Goal: Task Accomplishment & Management: Manage account settings

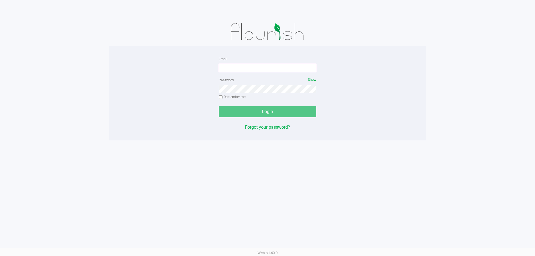
click at [228, 67] on input "Email" at bounding box center [267, 68] width 97 height 8
type input "mmayer@liveparallel.com"
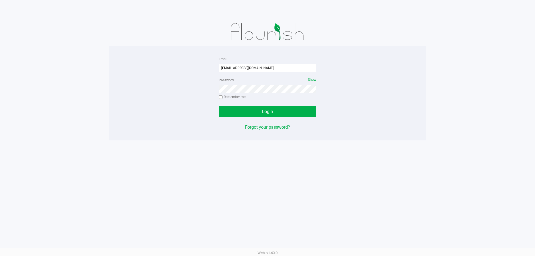
click at [219, 106] on button "Login" at bounding box center [267, 111] width 97 height 11
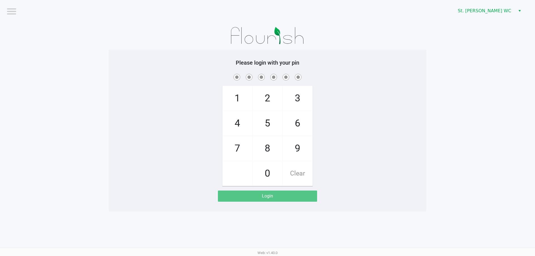
click at [155, 63] on h5 "Please login with your pin" at bounding box center [267, 62] width 309 height 7
checkbox input "true"
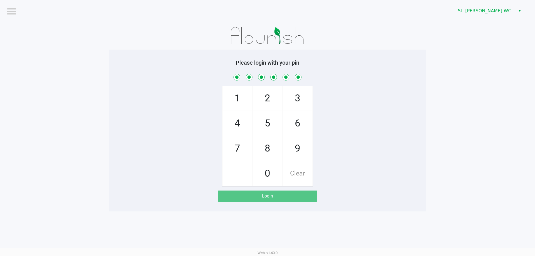
checkbox input "true"
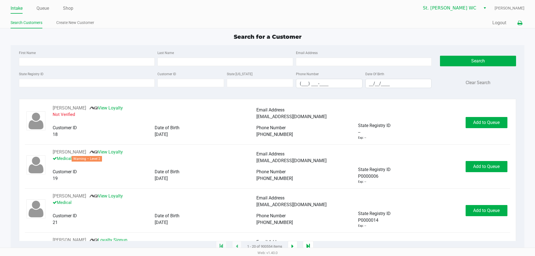
click at [519, 24] on icon at bounding box center [519, 23] width 5 height 4
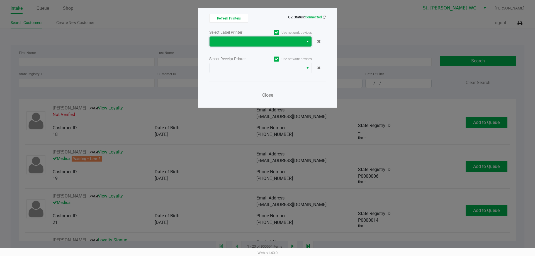
click at [277, 42] on span at bounding box center [256, 41] width 87 height 7
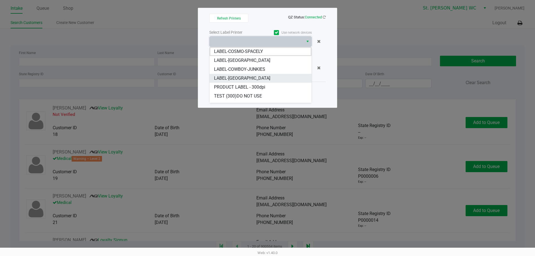
click at [275, 81] on li "LABEL-CROATIA" at bounding box center [260, 78] width 102 height 9
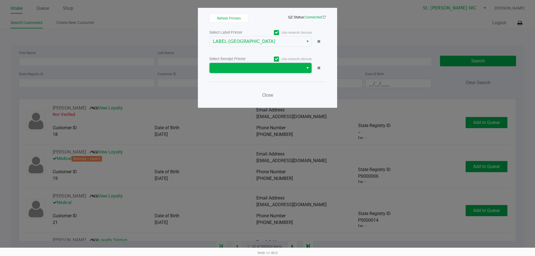
click at [263, 68] on span at bounding box center [256, 68] width 87 height 7
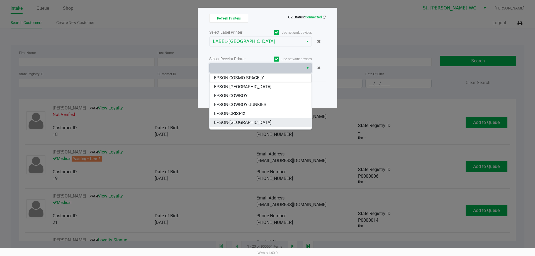
click at [269, 123] on li "EPSON-CROATIA" at bounding box center [260, 122] width 102 height 9
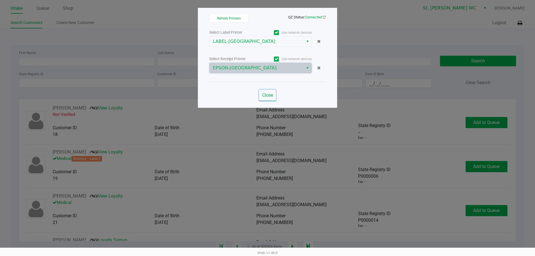
click at [268, 94] on span "Close" at bounding box center [267, 94] width 11 height 5
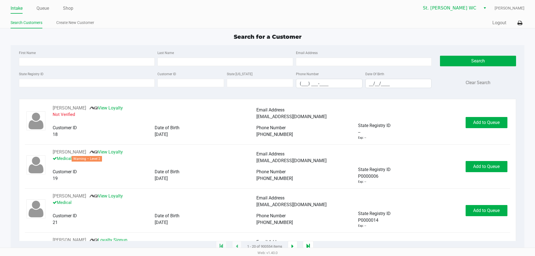
click at [193, 30] on app-point-of-sale "Intake Queue Shop St. Pete WC Micah Mayer Search Customers Create New Customer …" at bounding box center [267, 123] width 535 height 247
click at [518, 24] on icon at bounding box center [519, 23] width 5 height 4
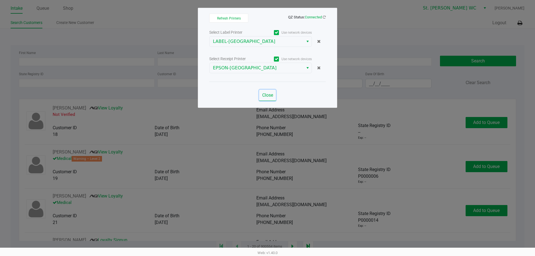
click at [268, 95] on span "Close" at bounding box center [267, 94] width 11 height 5
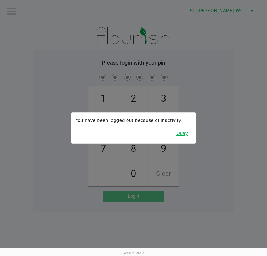
drag, startPoint x: 183, startPoint y: 132, endPoint x: 167, endPoint y: 123, distance: 18.1
click at [183, 132] on button "Okay" at bounding box center [182, 133] width 19 height 11
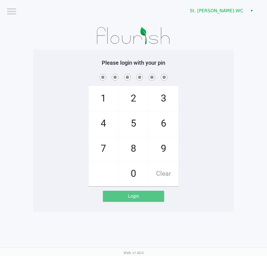
click at [53, 55] on div "Please login with your pin 1 4 7 2 5 8 0 3 6 9 Clear Login" at bounding box center [133, 131] width 201 height 162
checkbox input "true"
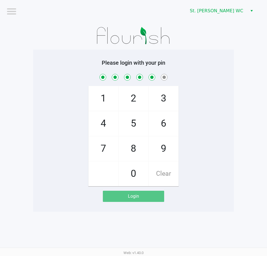
checkbox input "true"
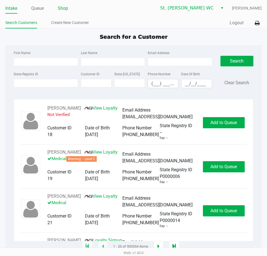
click at [61, 8] on link "Shop" at bounding box center [63, 8] width 10 height 8
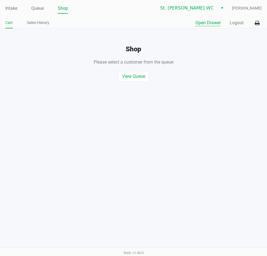
click at [209, 24] on button "Open Drawer" at bounding box center [207, 22] width 25 height 7
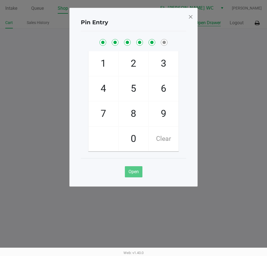
click at [195, 19] on button "Open Drawer" at bounding box center [207, 22] width 25 height 7
checkbox input "true"
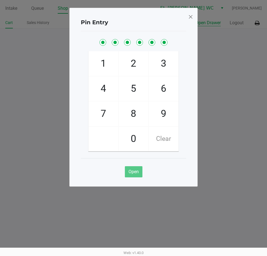
checkbox input "true"
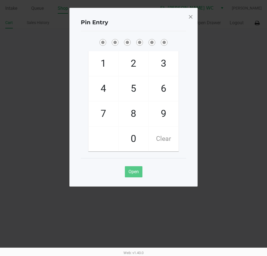
click at [189, 18] on span at bounding box center [190, 16] width 5 height 9
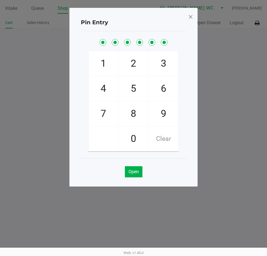
click at [189, 18] on span at bounding box center [190, 16] width 5 height 9
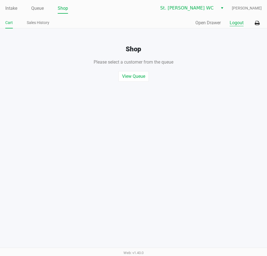
click at [232, 25] on button "Logout" at bounding box center [237, 22] width 14 height 7
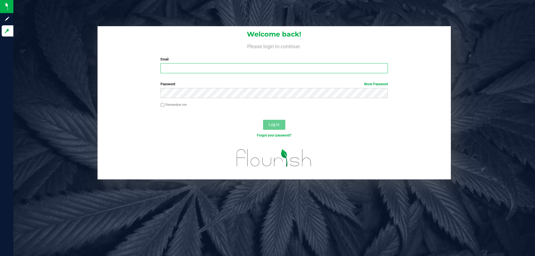
click at [178, 71] on input "Email" at bounding box center [273, 68] width 227 height 10
type input "mmayer@liveparallel.com"
click at [263, 120] on button "Log In" at bounding box center [274, 125] width 22 height 10
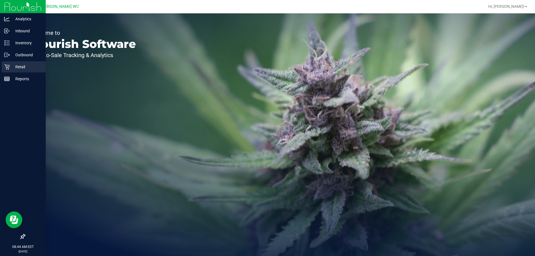
click at [11, 66] on p "Retail" at bounding box center [26, 67] width 33 height 7
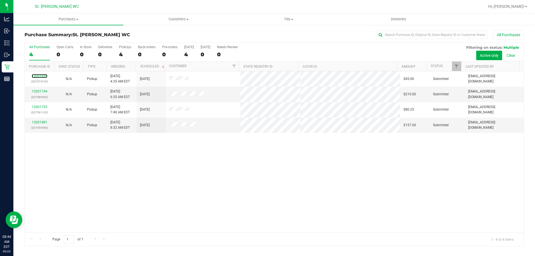
click at [43, 76] on link "12001699" at bounding box center [40, 76] width 16 height 4
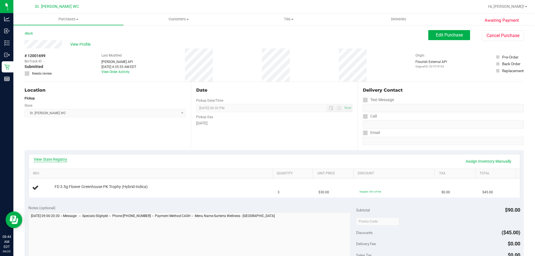
click at [51, 160] on link "View State Registry" at bounding box center [50, 160] width 33 height 6
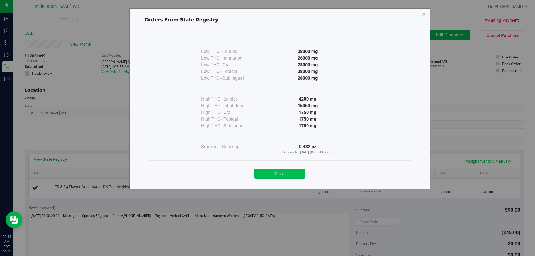
click at [267, 174] on button "Close" at bounding box center [279, 174] width 51 height 10
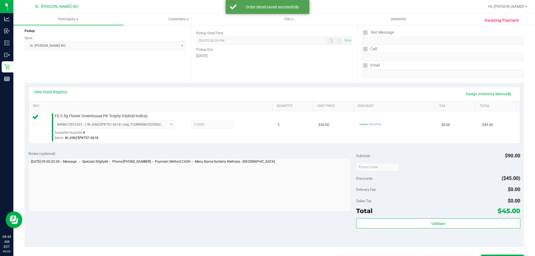
scroll to position [111, 0]
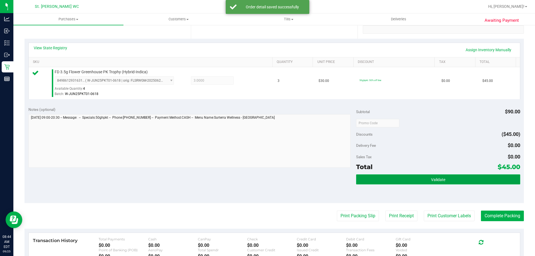
click at [436, 178] on span "Validate" at bounding box center [438, 179] width 14 height 4
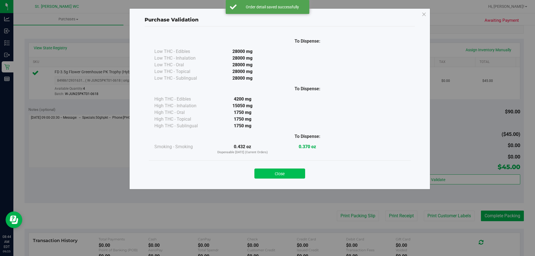
click at [294, 172] on button "Close" at bounding box center [279, 174] width 51 height 10
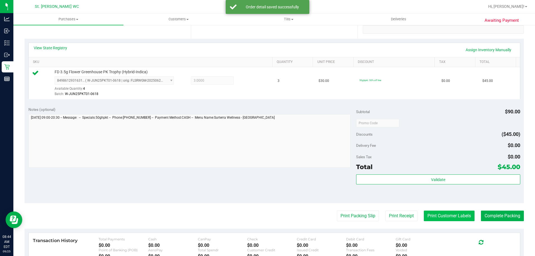
click at [426, 216] on button "Print Customer Labels" at bounding box center [449, 216] width 51 height 11
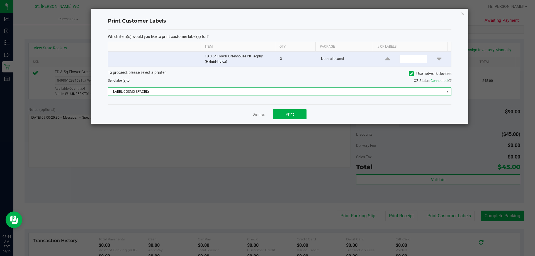
click at [281, 95] on span "LABEL-COSMO-SPACELY" at bounding box center [276, 92] width 336 height 8
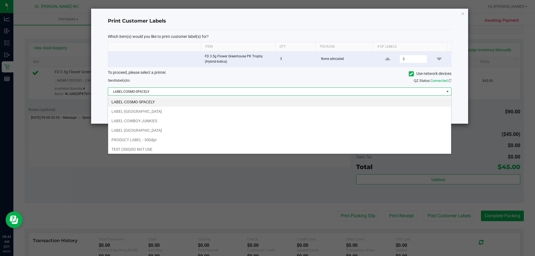
scroll to position [8, 343]
click at [276, 132] on li "LABEL-CROATIA" at bounding box center [279, 130] width 343 height 9
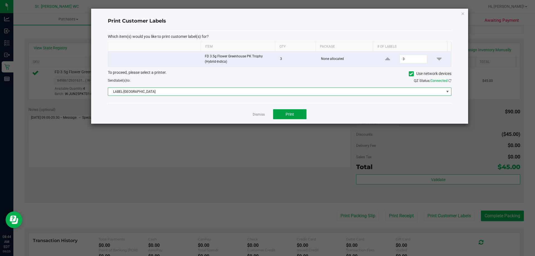
click at [285, 114] on span "Print" at bounding box center [289, 114] width 8 height 4
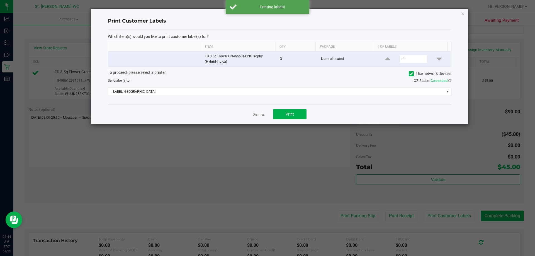
drag, startPoint x: 261, startPoint y: 116, endPoint x: 265, endPoint y: 119, distance: 5.2
click at [261, 116] on link "Dismiss" at bounding box center [259, 114] width 12 height 5
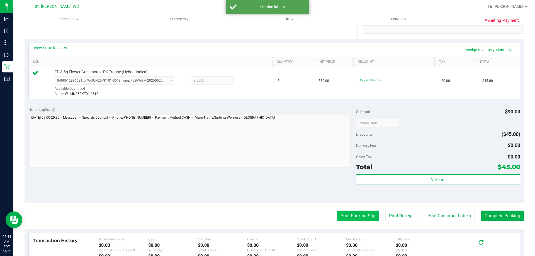
click at [352, 214] on button "Print Packing Slip" at bounding box center [358, 216] width 42 height 11
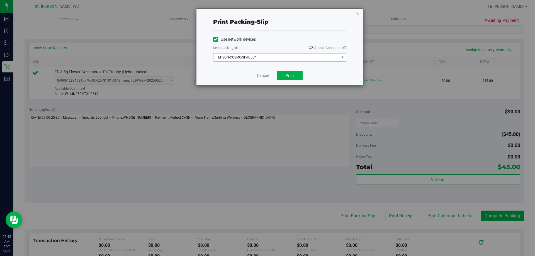
click at [270, 59] on span "EPSON-COSMO-SPACELY" at bounding box center [276, 57] width 126 height 8
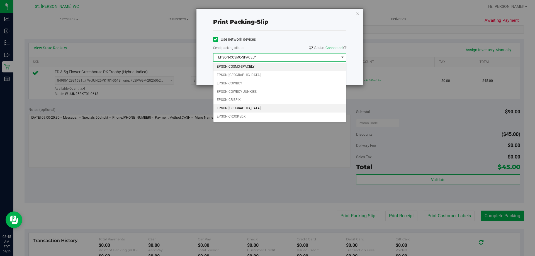
click at [271, 109] on li "EPSON-CROATIA" at bounding box center [279, 108] width 133 height 8
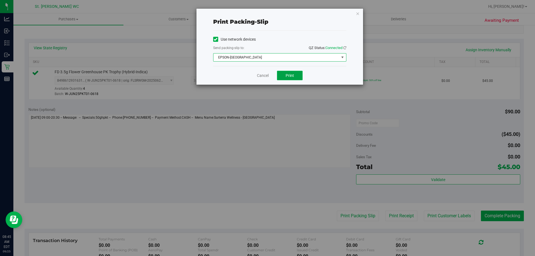
click at [283, 71] on button "Print" at bounding box center [290, 75] width 26 height 9
click at [261, 77] on link "Cancel" at bounding box center [263, 76] width 12 height 6
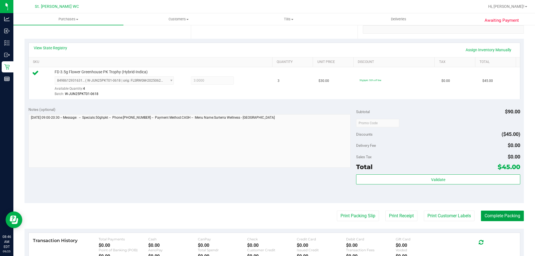
click at [484, 216] on button "Complete Packing" at bounding box center [502, 216] width 43 height 11
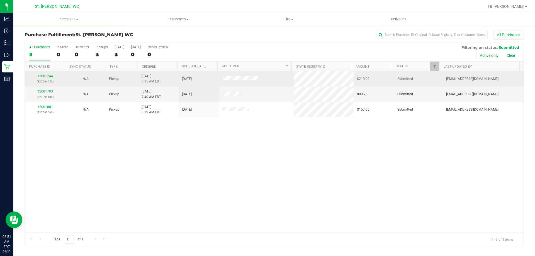
click at [45, 76] on link "12001744" at bounding box center [45, 76] width 16 height 4
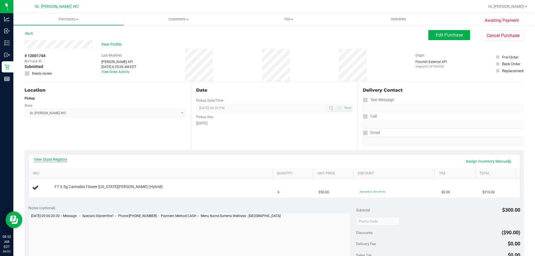
click at [55, 162] on link "View State Registry" at bounding box center [50, 160] width 33 height 6
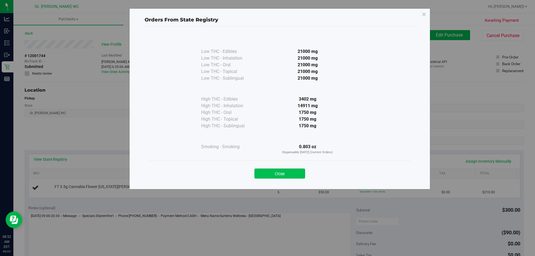
click at [266, 176] on button "Close" at bounding box center [279, 174] width 51 height 10
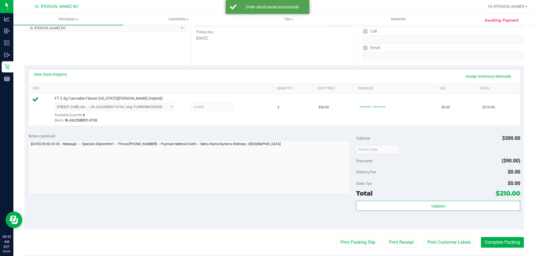
scroll to position [199, 0]
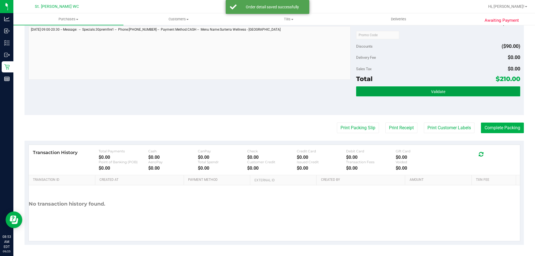
click at [457, 94] on button "Validate" at bounding box center [438, 91] width 164 height 10
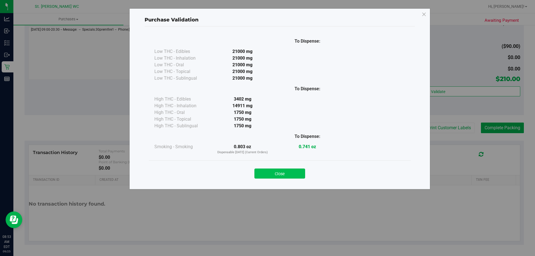
click at [263, 175] on button "Close" at bounding box center [279, 174] width 51 height 10
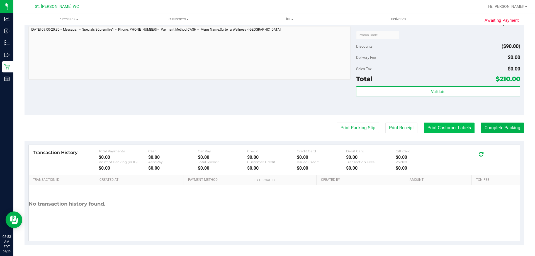
click at [426, 125] on button "Print Customer Labels" at bounding box center [449, 128] width 51 height 11
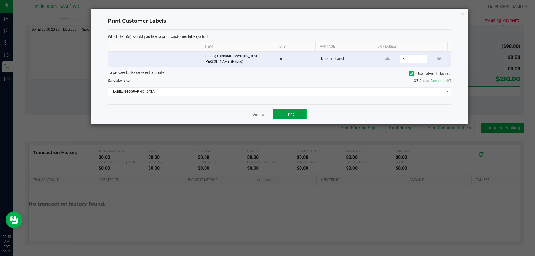
click at [304, 115] on button "Print" at bounding box center [289, 114] width 33 height 10
click at [255, 115] on link "Dismiss" at bounding box center [259, 114] width 12 height 5
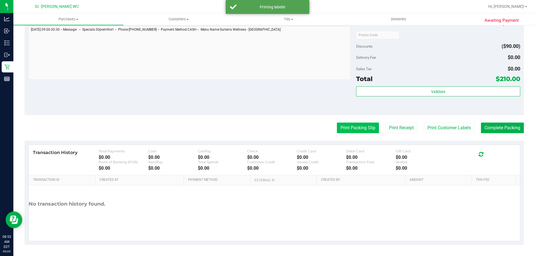
click at [347, 131] on button "Print Packing Slip" at bounding box center [358, 128] width 42 height 11
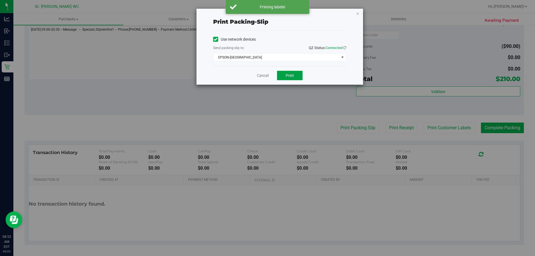
click at [290, 75] on span "Print" at bounding box center [289, 75] width 8 height 4
click at [266, 75] on link "Cancel" at bounding box center [263, 76] width 12 height 6
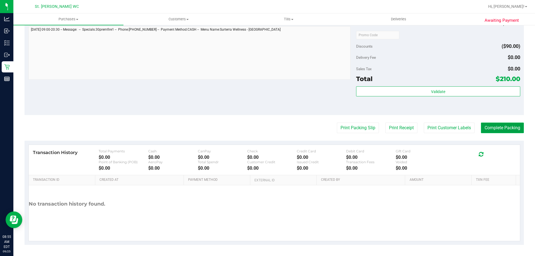
click at [483, 126] on button "Complete Packing" at bounding box center [502, 128] width 43 height 11
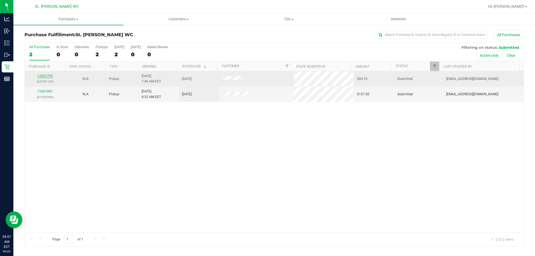
click at [50, 75] on link "12001793" at bounding box center [45, 76] width 16 height 4
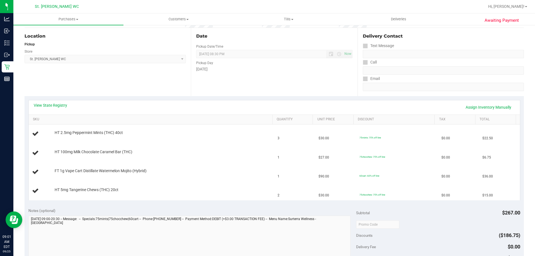
scroll to position [56, 0]
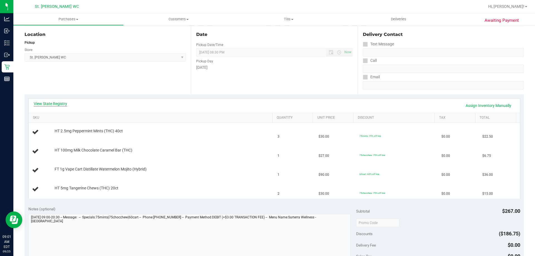
click at [44, 105] on link "View State Registry" at bounding box center [50, 104] width 33 height 6
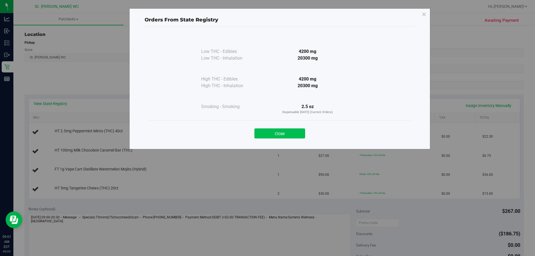
click at [266, 132] on button "Close" at bounding box center [279, 133] width 51 height 10
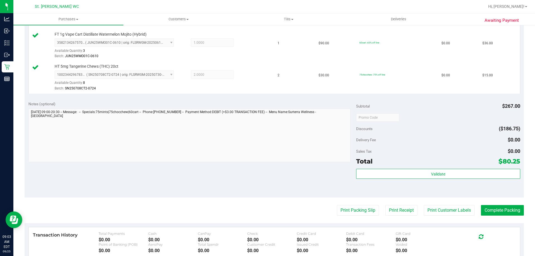
scroll to position [251, 0]
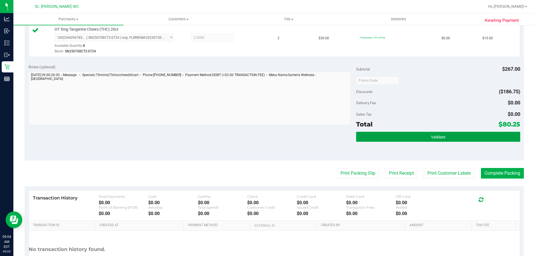
click at [419, 139] on button "Validate" at bounding box center [438, 137] width 164 height 10
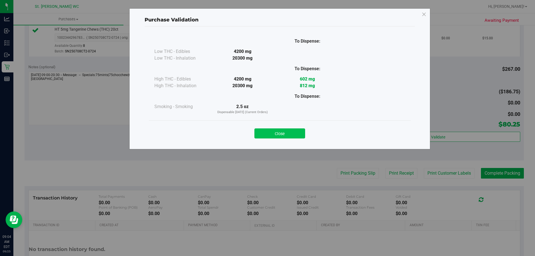
click at [275, 134] on button "Close" at bounding box center [279, 133] width 51 height 10
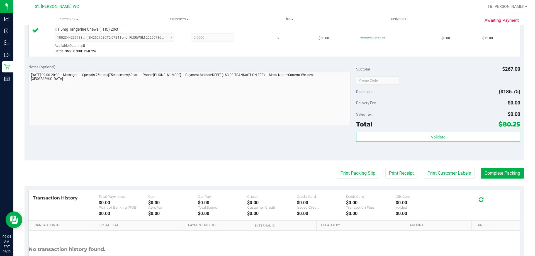
click at [296, 146] on div "Notes (optional) Subtotal $267.00 Discounts ($186.75) Delivery Fee $0.00 Sales …" at bounding box center [274, 110] width 499 height 100
click at [450, 173] on button "Print Customer Labels" at bounding box center [449, 173] width 51 height 11
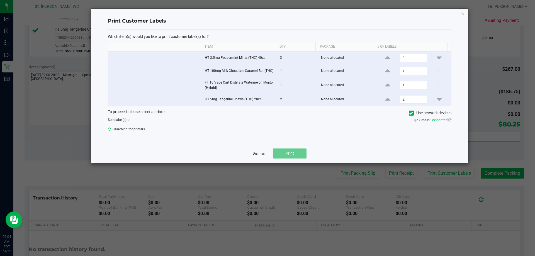
click at [255, 153] on link "Dismiss" at bounding box center [259, 153] width 12 height 5
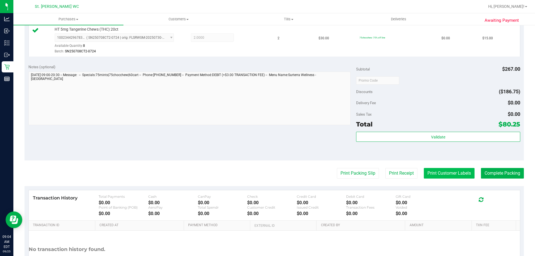
click at [436, 170] on button "Print Customer Labels" at bounding box center [449, 173] width 51 height 11
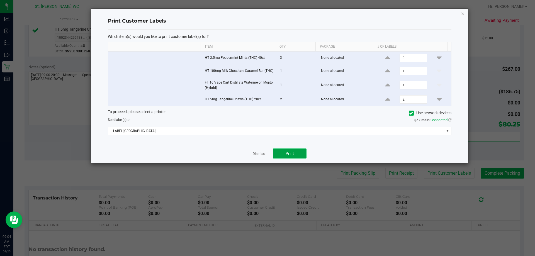
click at [291, 155] on span "Print" at bounding box center [289, 153] width 8 height 4
click at [258, 152] on link "Dismiss" at bounding box center [259, 154] width 12 height 5
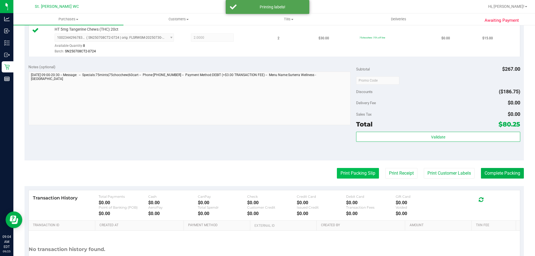
click at [343, 175] on button "Print Packing Slip" at bounding box center [358, 173] width 42 height 11
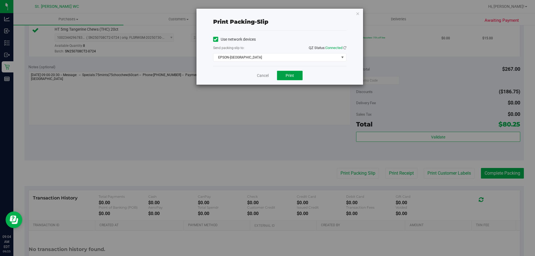
click at [286, 77] on span "Print" at bounding box center [289, 75] width 8 height 4
click at [263, 76] on link "Cancel" at bounding box center [263, 76] width 12 height 6
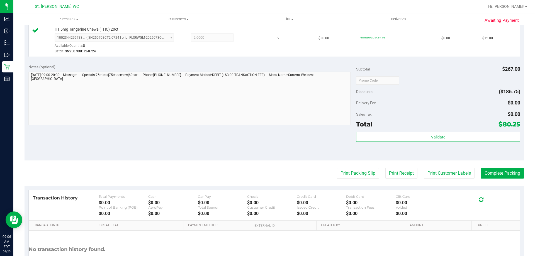
click at [434, 150] on div "Validate" at bounding box center [438, 144] width 164 height 25
click at [484, 176] on button "Complete Packing" at bounding box center [502, 173] width 43 height 11
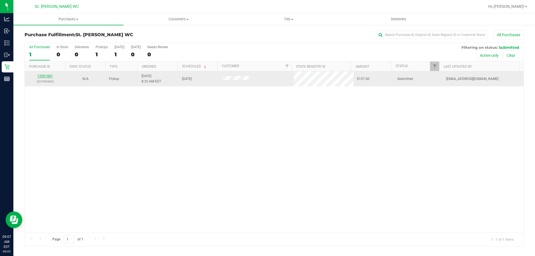
click at [49, 74] on link "12001881" at bounding box center [45, 76] width 16 height 4
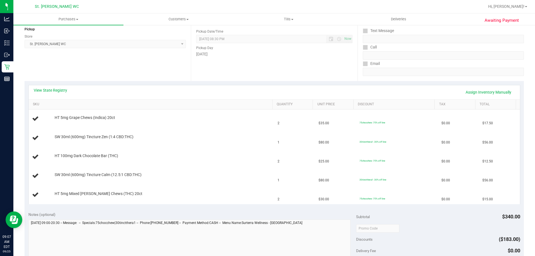
scroll to position [84, 0]
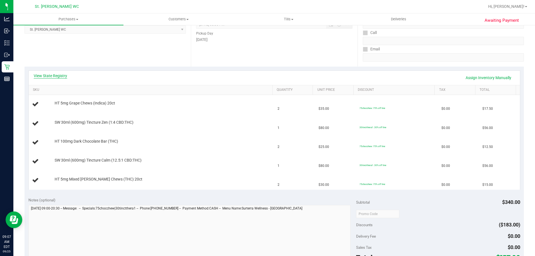
click at [51, 75] on link "View State Registry" at bounding box center [50, 76] width 33 height 6
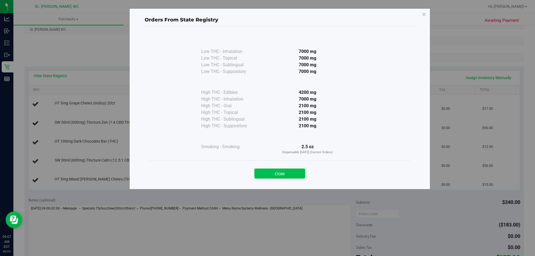
click at [262, 174] on button "Close" at bounding box center [279, 174] width 51 height 10
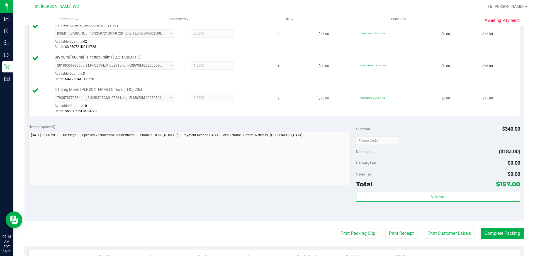
scroll to position [279, 0]
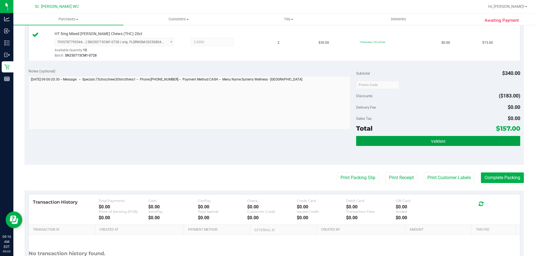
click at [421, 137] on button "Validate" at bounding box center [438, 141] width 164 height 10
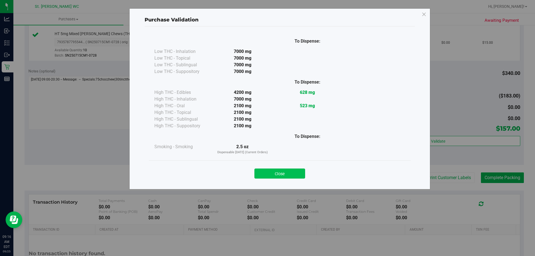
click at [296, 175] on button "Close" at bounding box center [279, 174] width 51 height 10
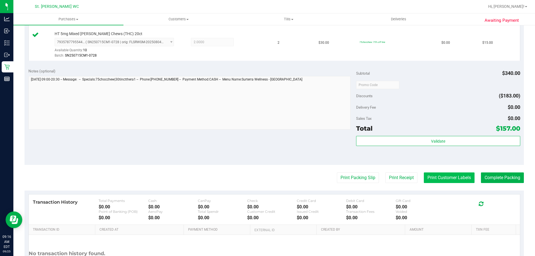
click at [436, 180] on button "Print Customer Labels" at bounding box center [449, 177] width 51 height 11
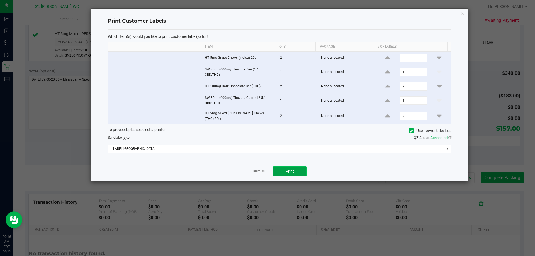
click at [299, 166] on button "Print" at bounding box center [289, 171] width 33 height 10
click at [260, 170] on link "Dismiss" at bounding box center [259, 171] width 12 height 5
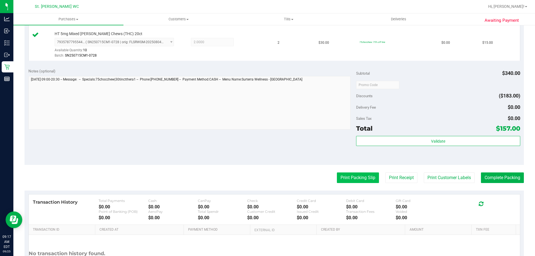
click at [347, 178] on button "Print Packing Slip" at bounding box center [358, 177] width 42 height 11
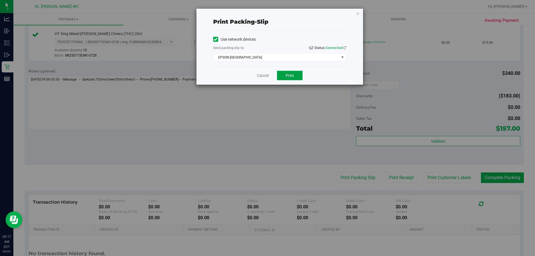
click at [285, 75] on button "Print" at bounding box center [290, 75] width 26 height 9
click at [263, 74] on link "Cancel" at bounding box center [263, 76] width 12 height 6
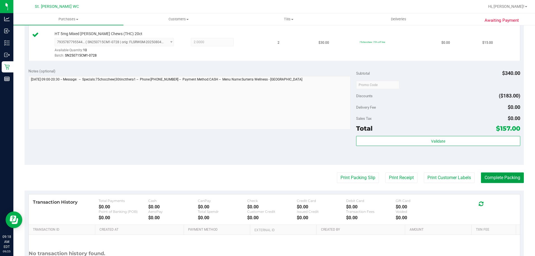
click at [488, 180] on button "Complete Packing" at bounding box center [502, 177] width 43 height 11
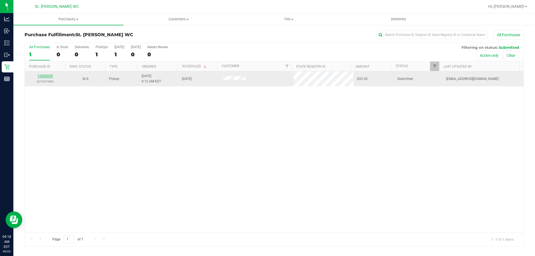
click at [48, 75] on link "12002030" at bounding box center [45, 76] width 16 height 4
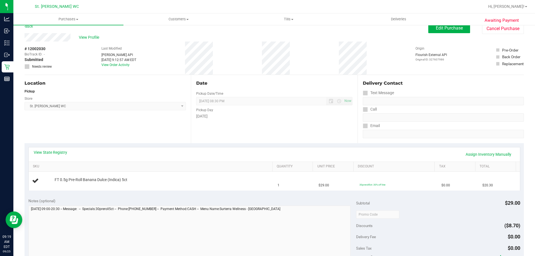
scroll to position [28, 0]
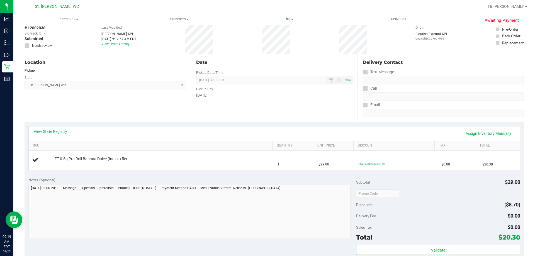
click at [57, 129] on link "View State Registry" at bounding box center [50, 132] width 33 height 6
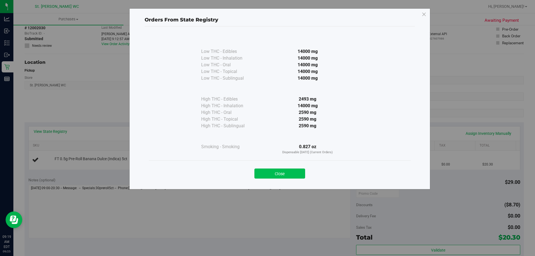
click at [270, 172] on button "Close" at bounding box center [279, 174] width 51 height 10
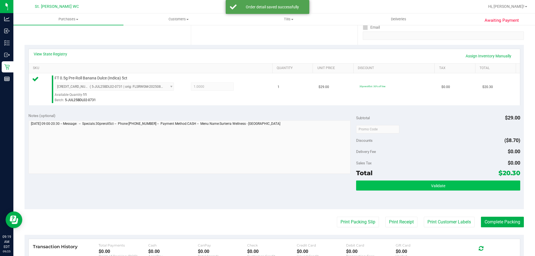
scroll to position [139, 0]
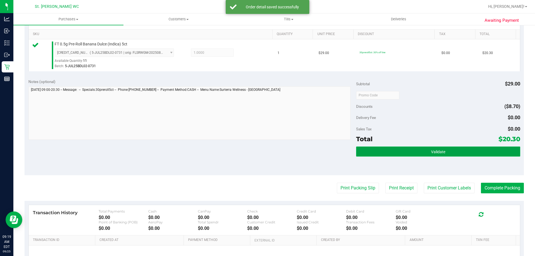
click at [452, 147] on button "Validate" at bounding box center [438, 152] width 164 height 10
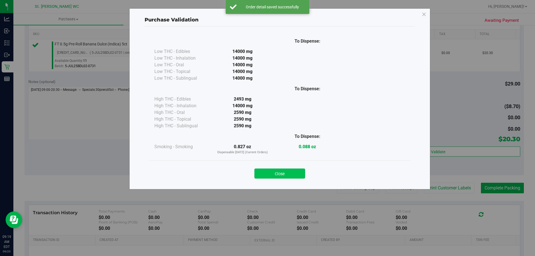
click at [295, 172] on button "Close" at bounding box center [279, 174] width 51 height 10
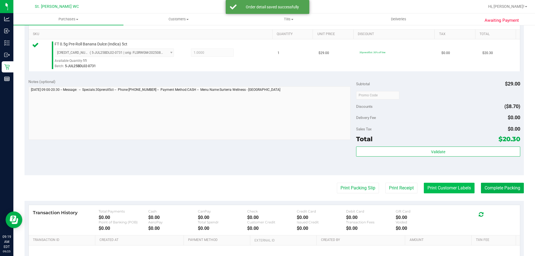
click at [442, 190] on button "Print Customer Labels" at bounding box center [449, 188] width 51 height 11
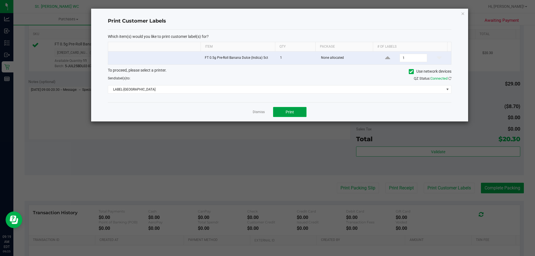
click at [302, 112] on button "Print" at bounding box center [289, 112] width 33 height 10
click at [259, 112] on link "Dismiss" at bounding box center [259, 112] width 12 height 5
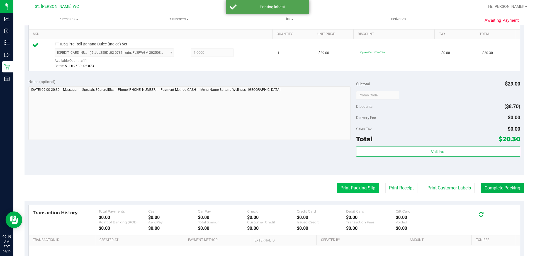
click at [354, 186] on button "Print Packing Slip" at bounding box center [358, 188] width 42 height 11
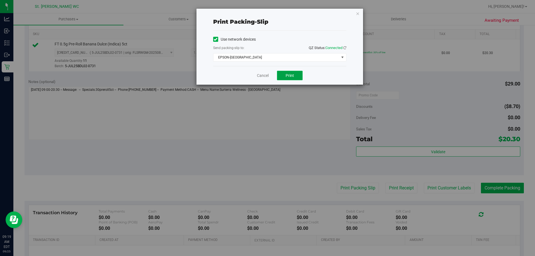
click at [296, 74] on button "Print" at bounding box center [290, 75] width 26 height 9
click at [258, 77] on link "Cancel" at bounding box center [263, 76] width 12 height 6
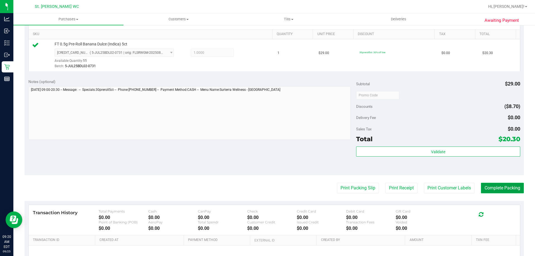
click at [482, 189] on button "Complete Packing" at bounding box center [502, 188] width 43 height 11
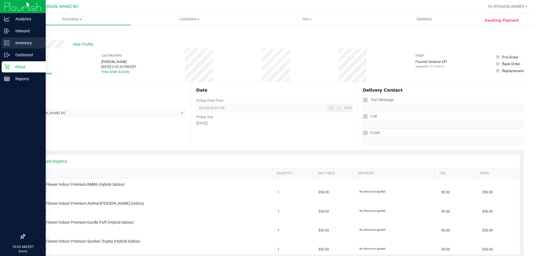
click at [6, 43] on line at bounding box center [7, 43] width 3 height 0
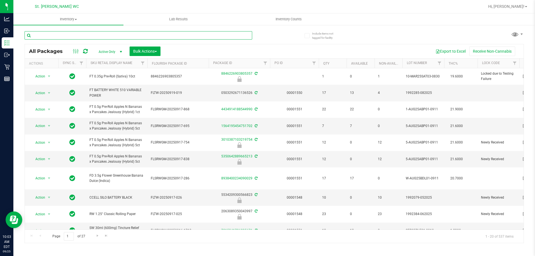
click at [70, 38] on input "text" at bounding box center [139, 35] width 228 height 8
type input "5527689543901995"
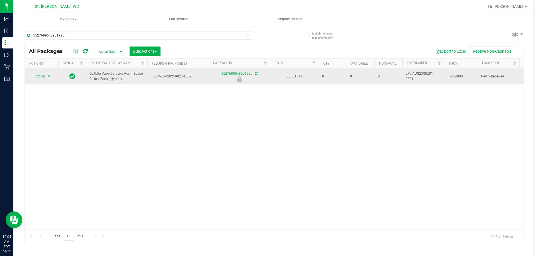
click at [49, 77] on span "select" at bounding box center [49, 76] width 4 height 4
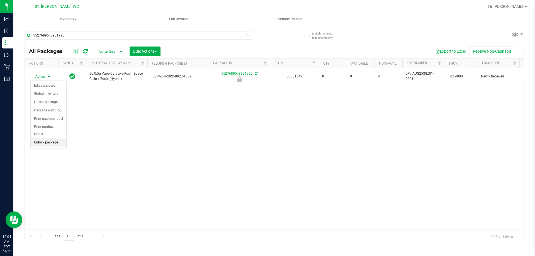
click at [52, 138] on li "Unlock package" at bounding box center [49, 142] width 36 height 8
